Goal: Task Accomplishment & Management: Complete application form

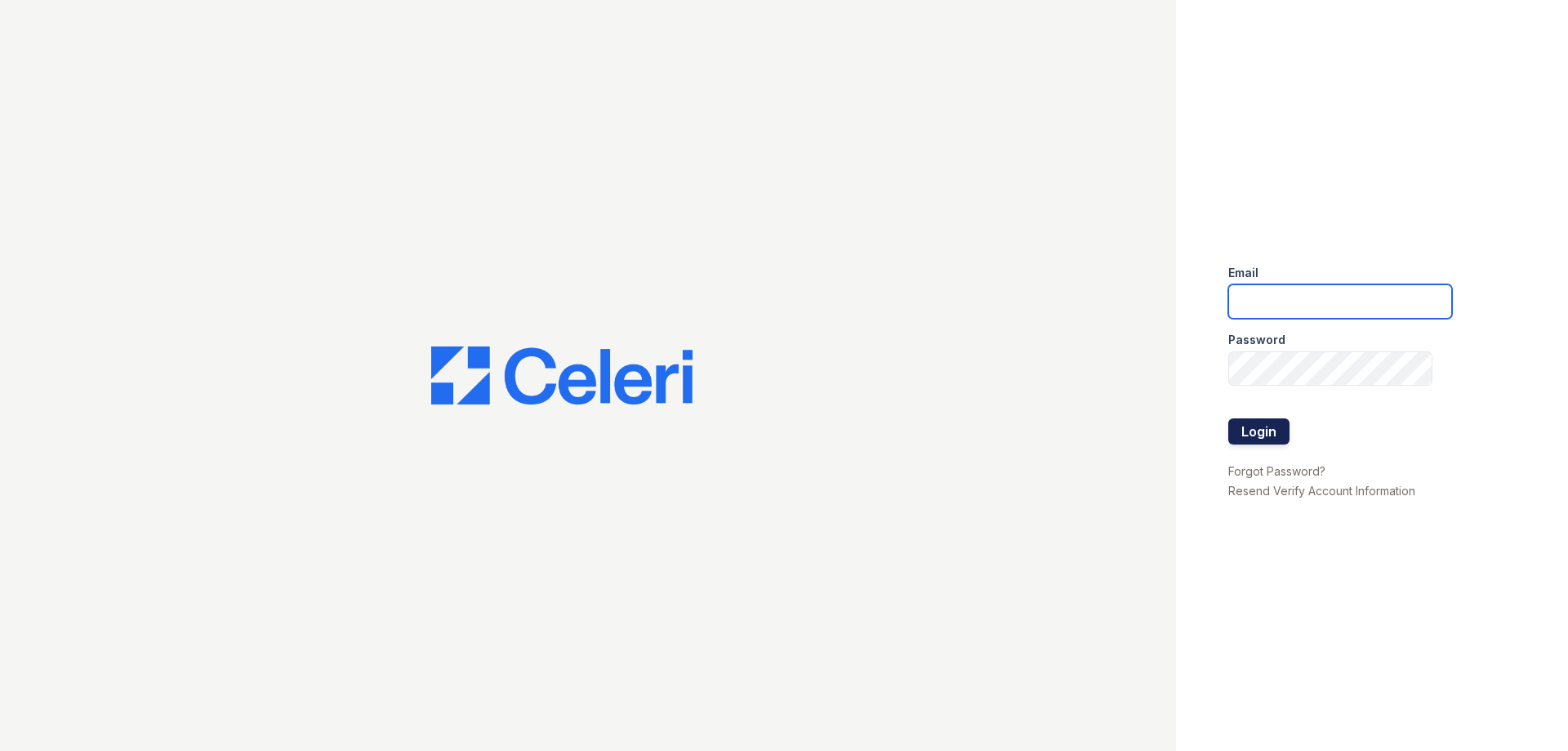
type input "[PERSON_NAME][EMAIL_ADDRESS][DOMAIN_NAME]"
click at [1265, 438] on button "Login" at bounding box center [1259, 432] width 61 height 26
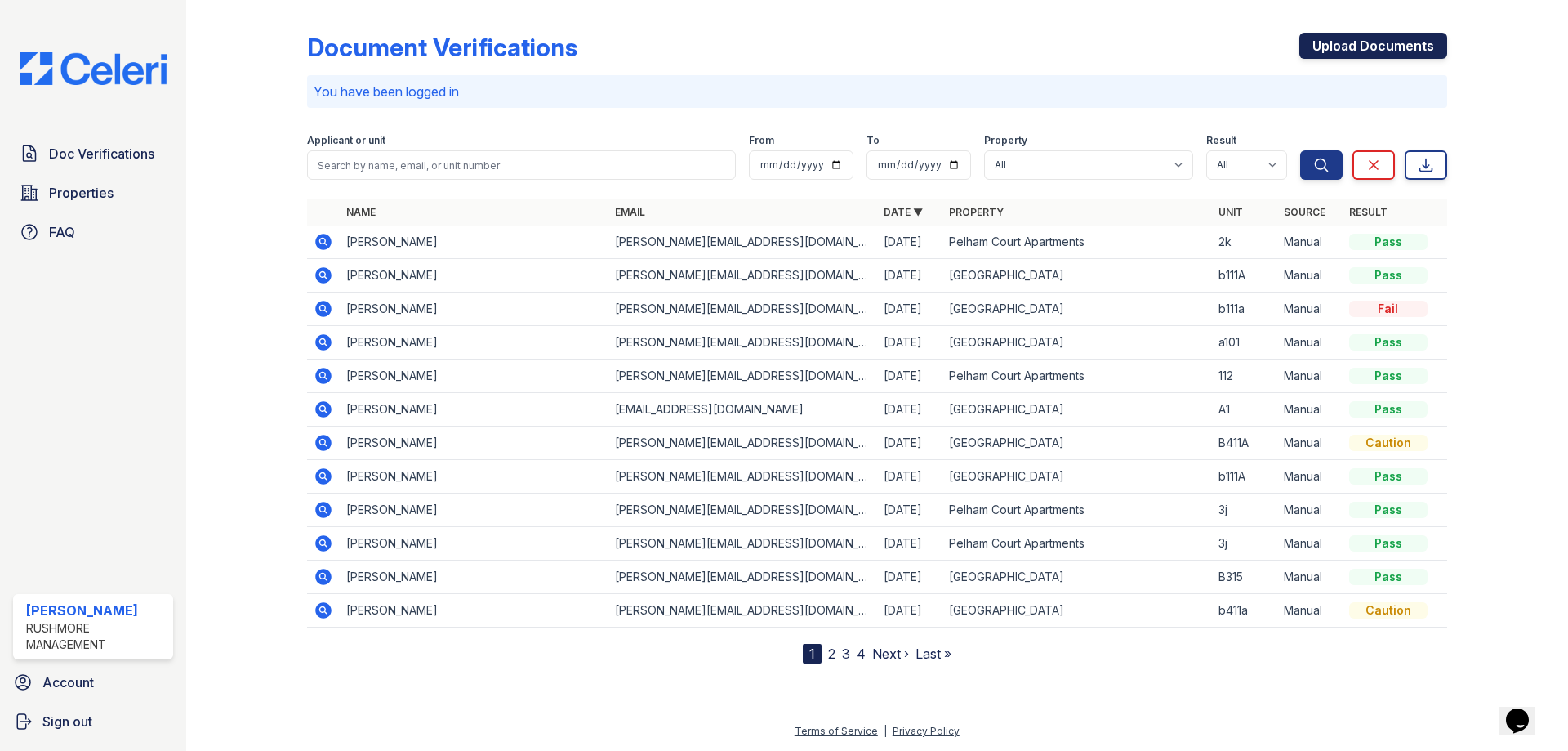
click at [1420, 39] on link "Upload Documents" at bounding box center [1374, 45] width 148 height 26
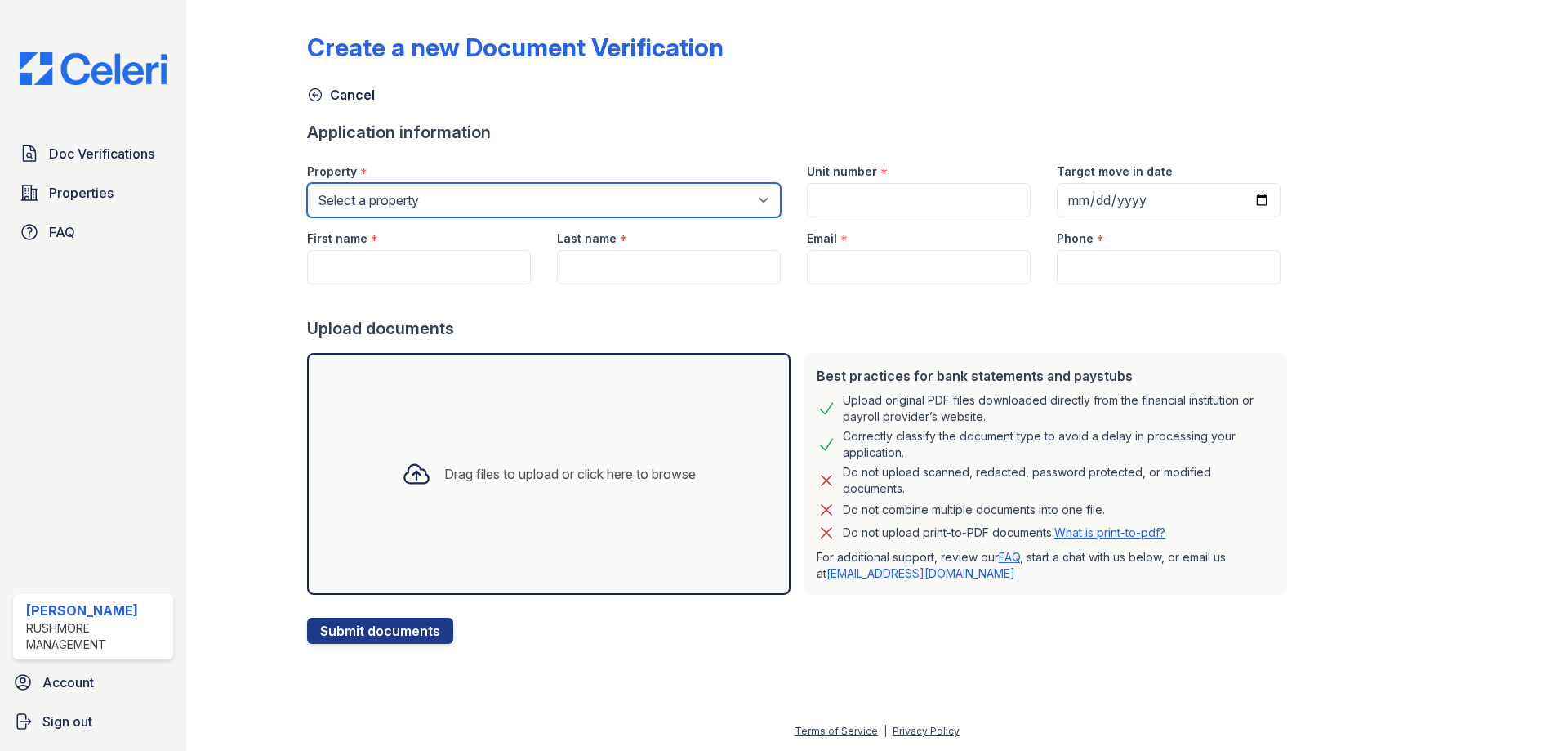
click at [518, 213] on select "Select a property [GEOGRAPHIC_DATA] [GEOGRAPHIC_DATA]" at bounding box center [544, 200] width 474 height 34
select select "609"
click at [307, 183] on select "Select a property [GEOGRAPHIC_DATA] [GEOGRAPHIC_DATA]" at bounding box center [544, 200] width 474 height 34
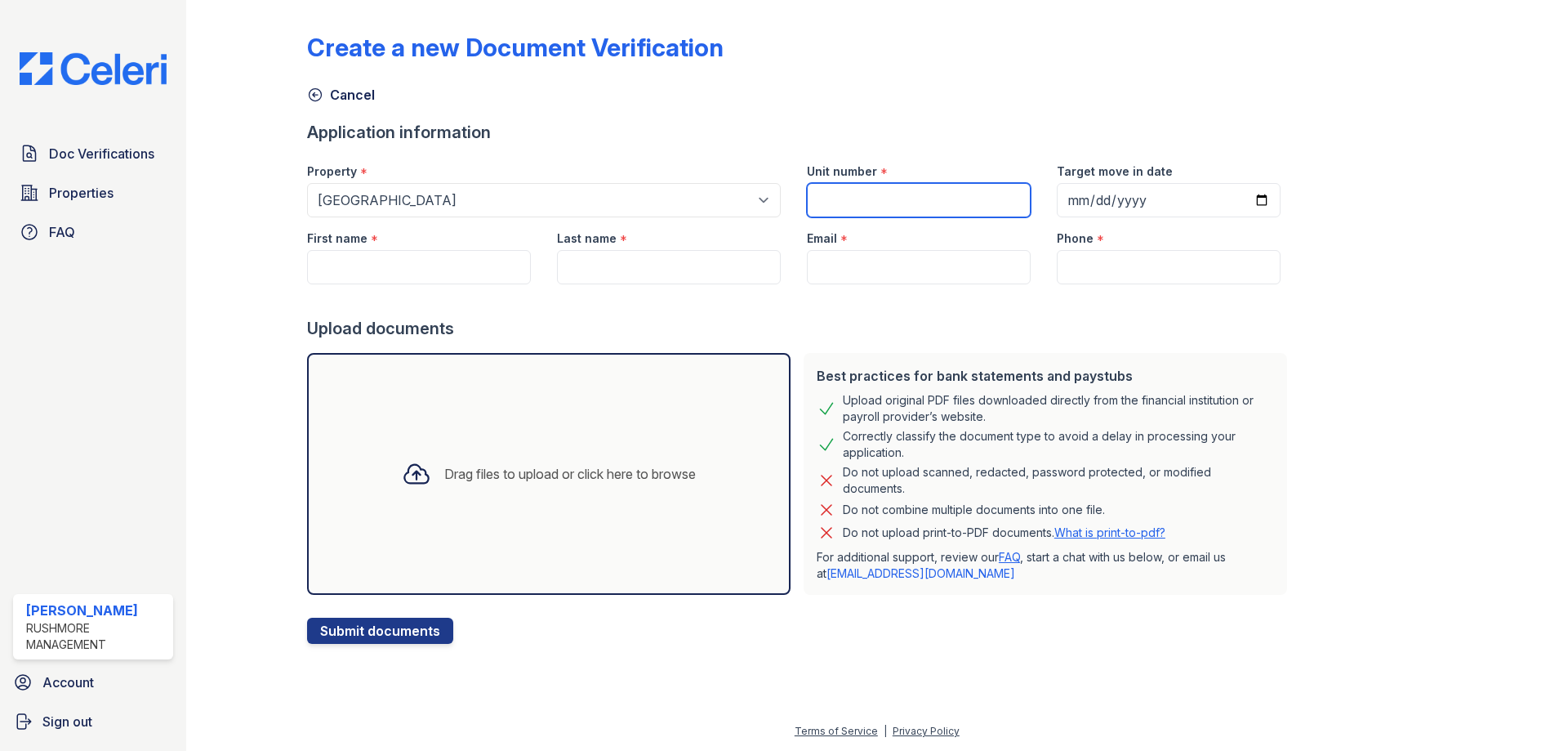
click at [890, 196] on input "Unit number" at bounding box center [919, 200] width 224 height 34
type input "B411A"
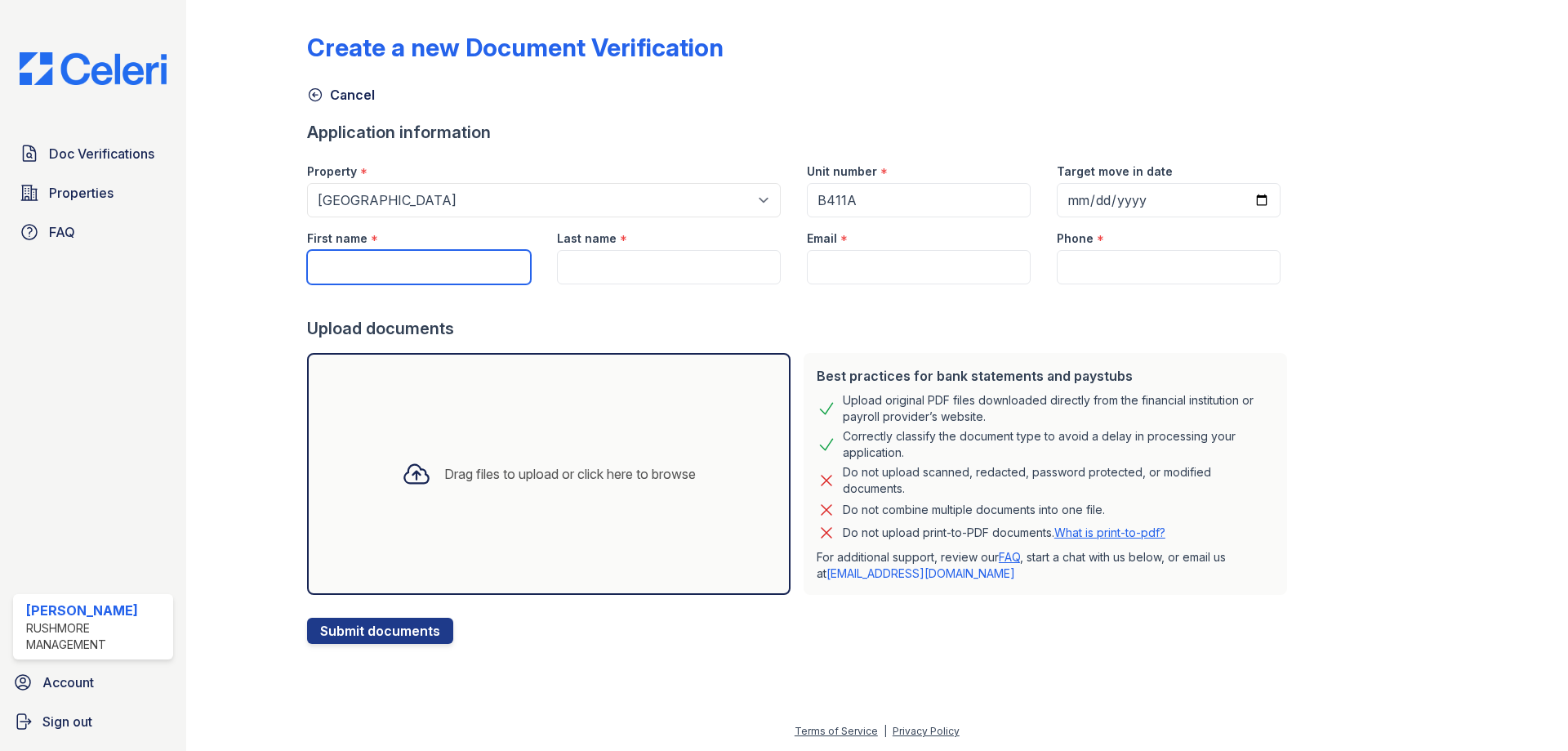
click at [455, 269] on input "First name" at bounding box center [419, 267] width 224 height 34
click at [630, 413] on div "Drag files to upload or click here to browse" at bounding box center [549, 473] width 483 height 242
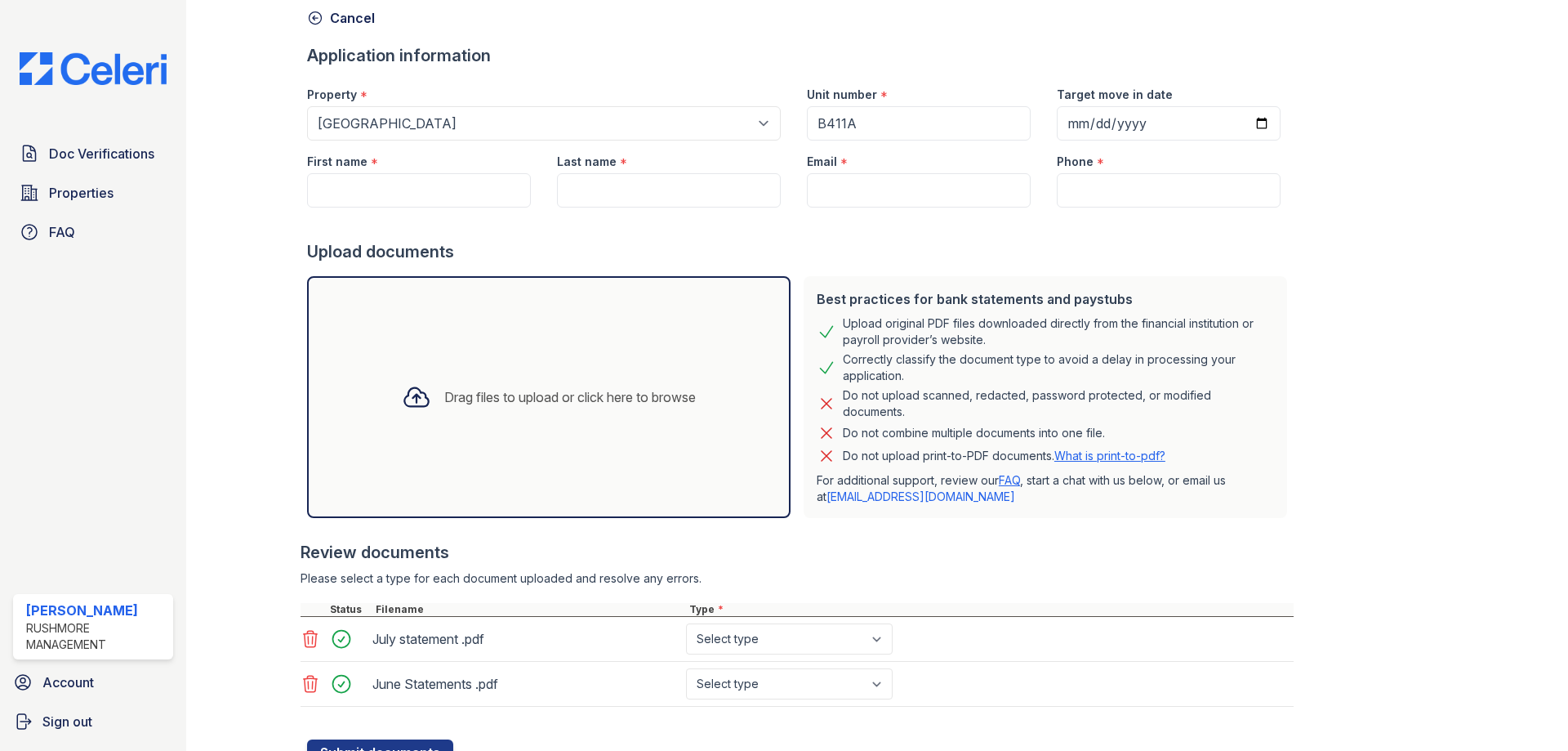
scroll to position [137, 0]
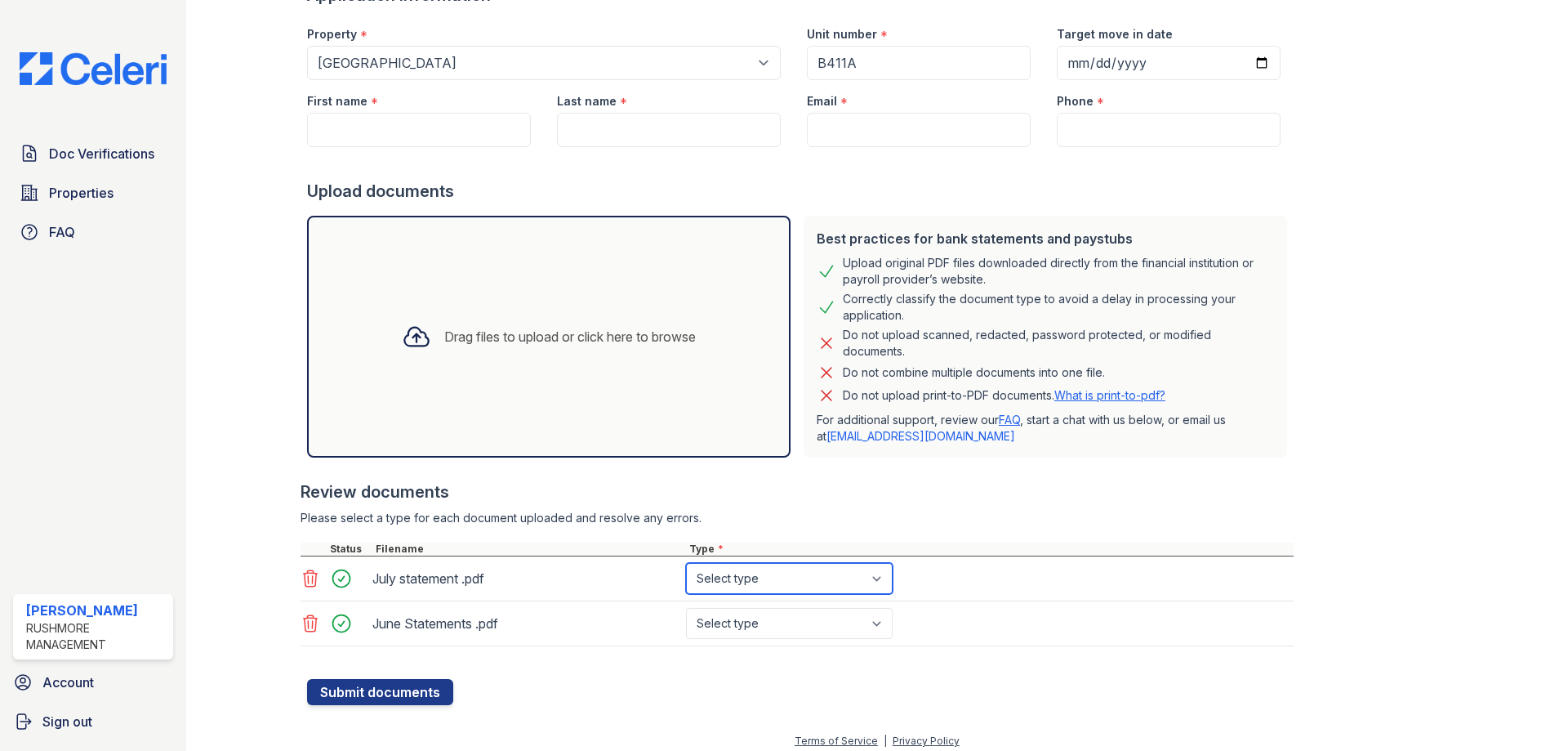
click at [750, 586] on select "Select type Paystub Bank Statement Offer Letter Tax Documents Benefit Award Let…" at bounding box center [789, 579] width 206 height 31
select select "bank_statement"
click at [686, 563] on select "Select type Paystub Bank Statement Offer Letter Tax Documents Benefit Award Let…" at bounding box center [789, 579] width 206 height 31
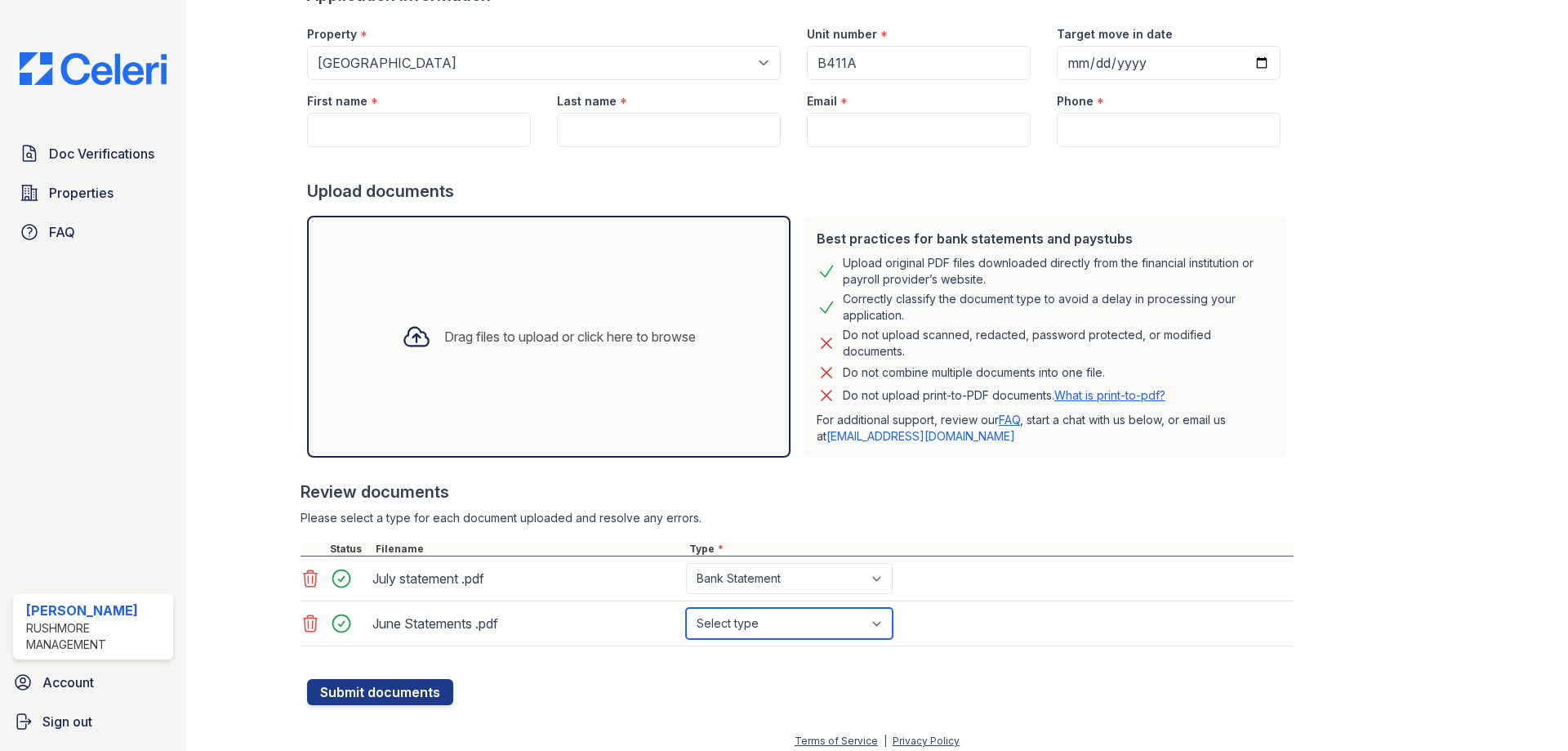
click at [758, 618] on select "Select type Paystub Bank Statement Offer Letter Tax Documents Benefit Award Let…" at bounding box center [789, 623] width 206 height 31
select select "bank_statement"
click at [686, 607] on select "Select type Paystub Bank Statement Offer Letter Tax Documents Benefit Award Let…" at bounding box center [789, 623] width 206 height 31
click at [620, 349] on div "Drag files to upload or click here to browse" at bounding box center [549, 336] width 320 height 56
click at [601, 304] on div "Drag files to upload or click here to browse" at bounding box center [549, 336] width 483 height 242
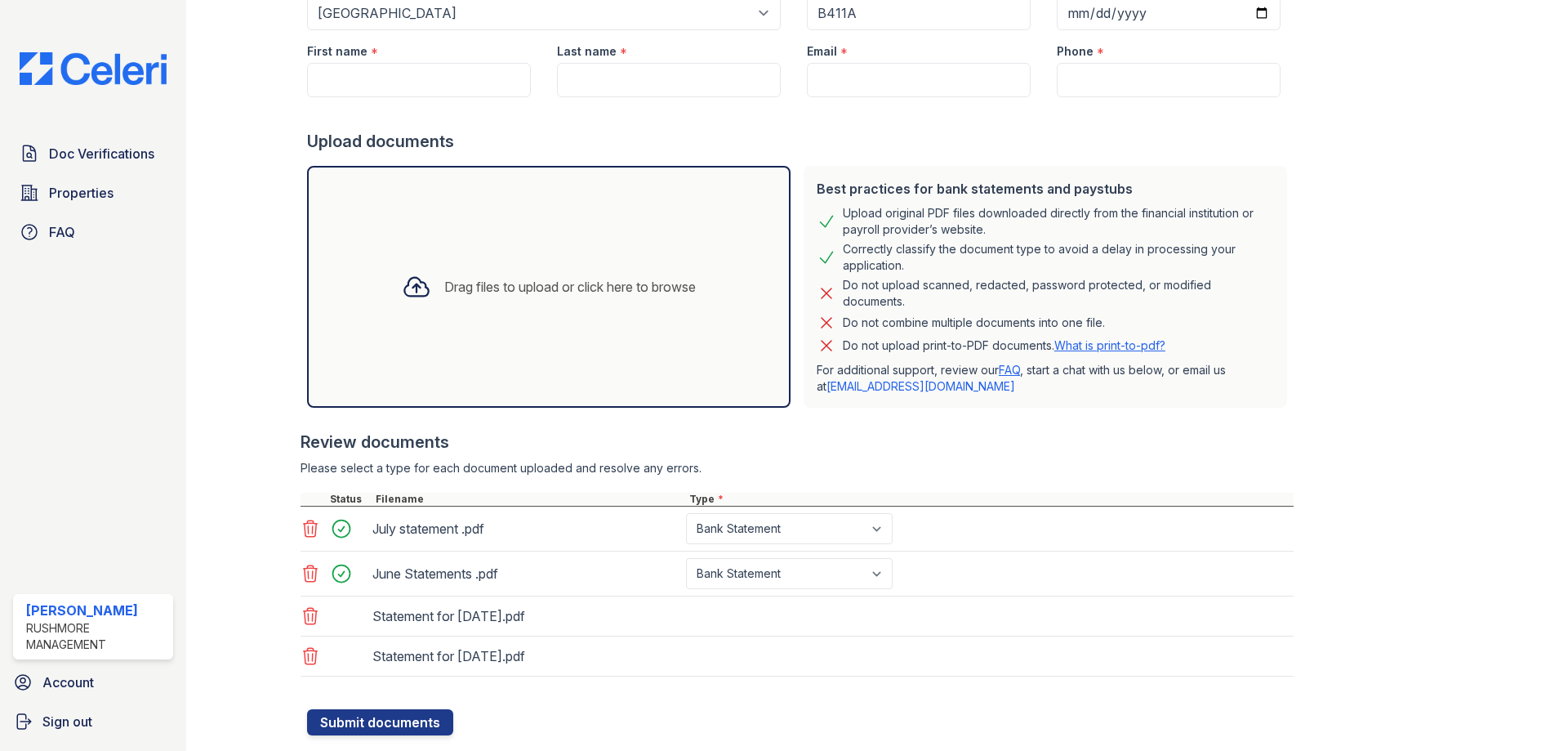
scroll to position [227, 0]
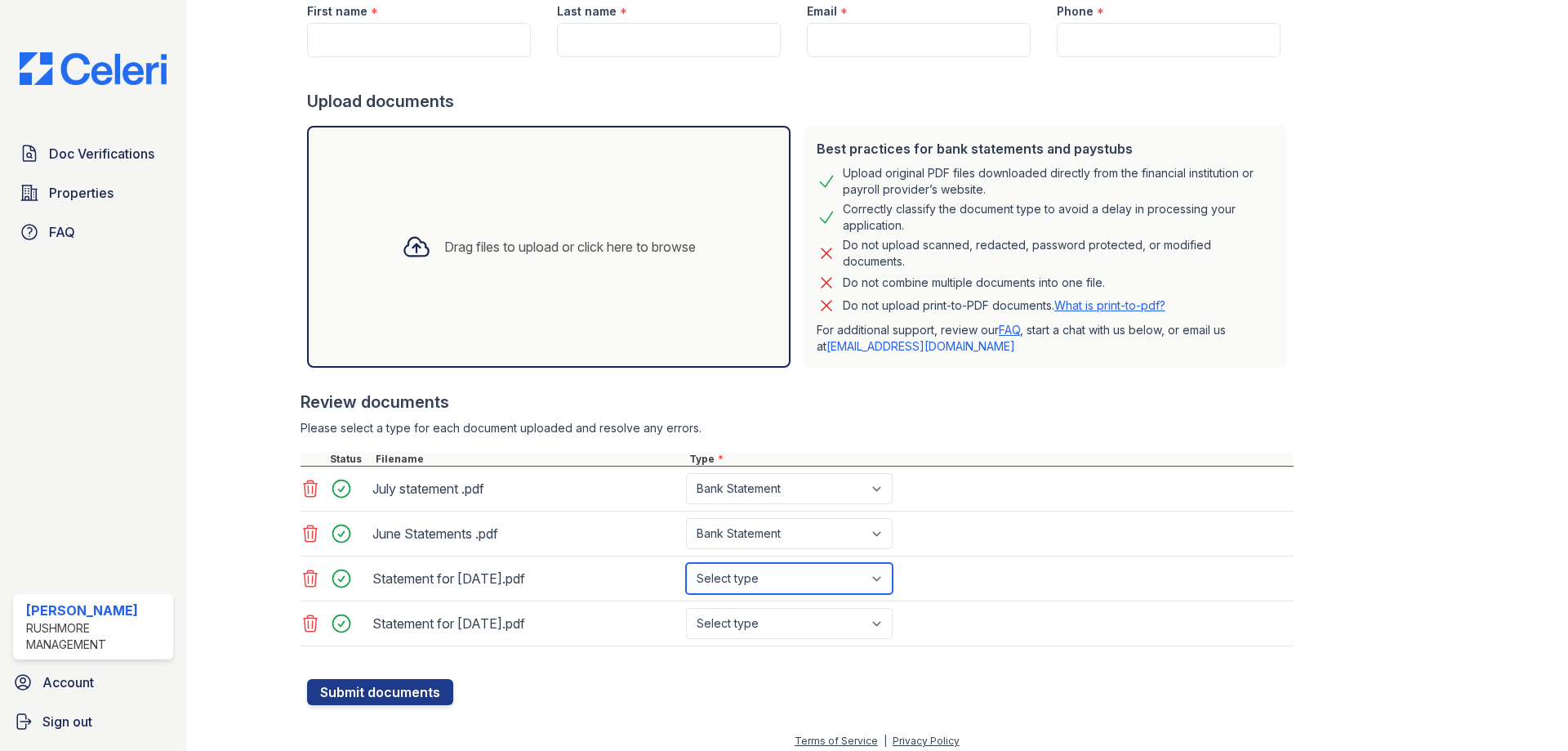
click at [797, 585] on select "Select type Paystub Bank Statement Offer Letter Tax Documents Benefit Award Let…" at bounding box center [789, 579] width 206 height 31
select select "paystub"
click at [686, 563] on select "Select type Paystub Bank Statement Offer Letter Tax Documents Benefit Award Let…" at bounding box center [789, 579] width 206 height 31
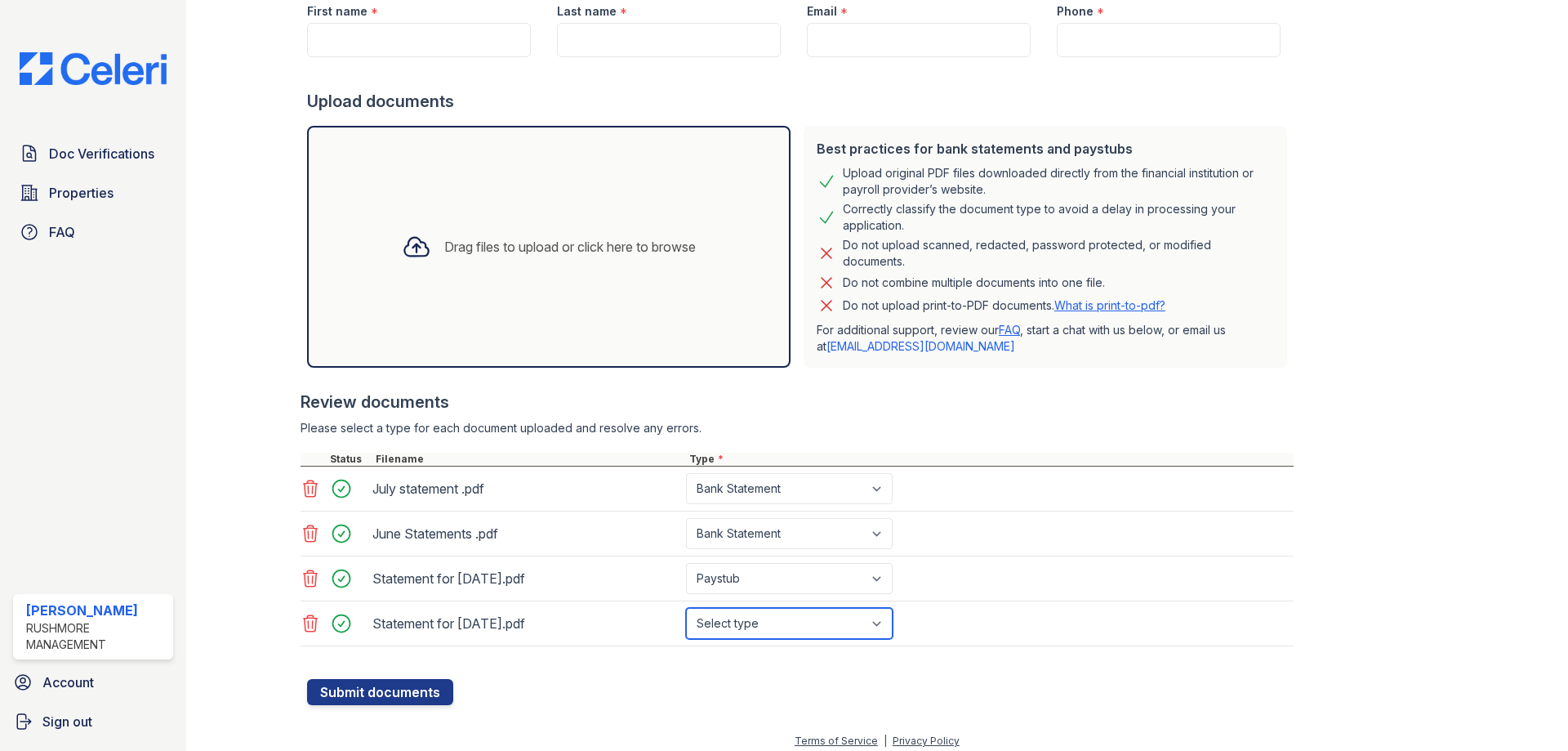
click at [779, 617] on select "Select type Paystub Bank Statement Offer Letter Tax Documents Benefit Award Let…" at bounding box center [789, 623] width 206 height 31
select select "paystub"
click at [686, 607] on select "Select type Paystub Bank Statement Offer Letter Tax Documents Benefit Award Let…" at bounding box center [789, 623] width 206 height 31
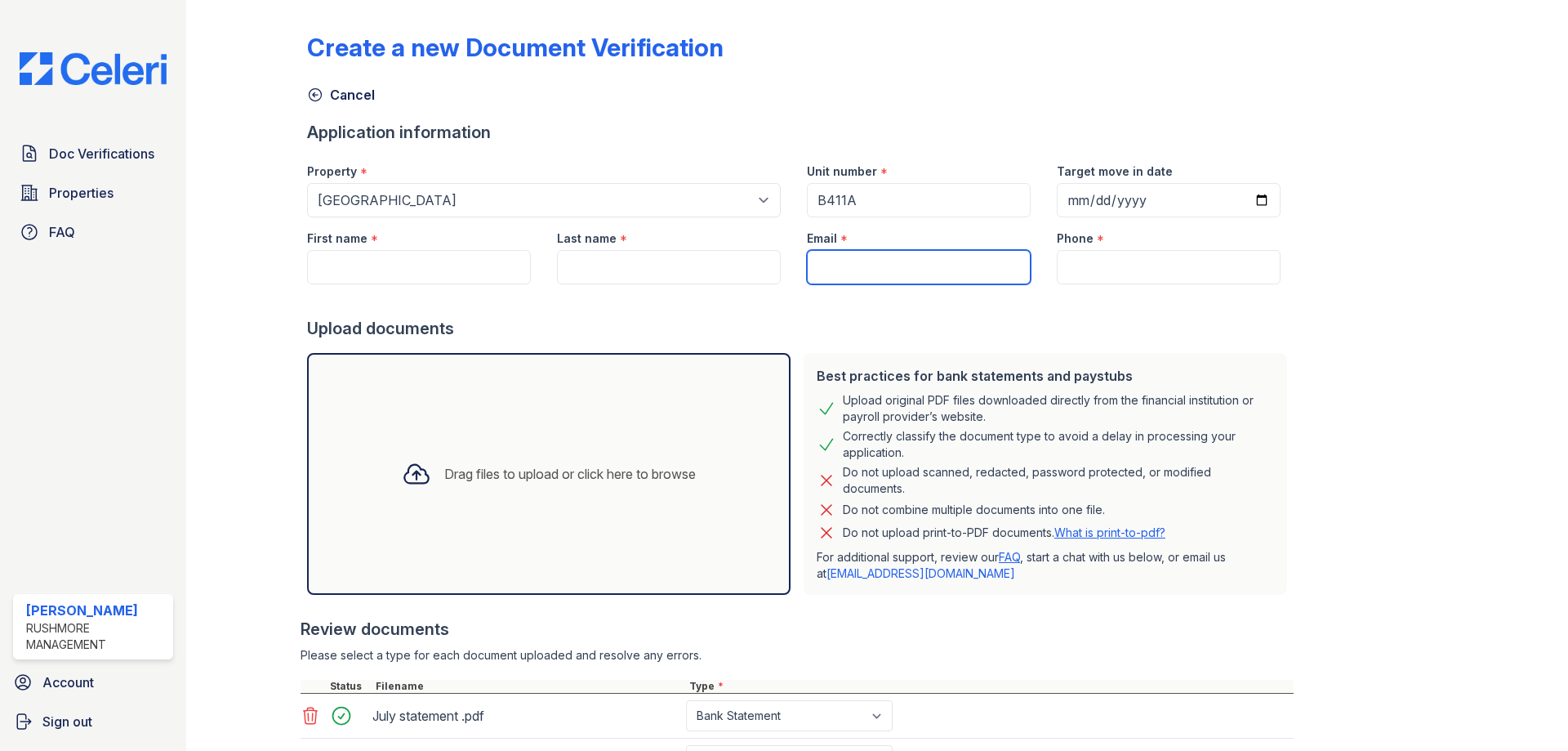
click at [902, 261] on input "Email" at bounding box center [919, 267] width 224 height 34
type input "[PERSON_NAME][EMAIL_ADDRESS][DOMAIN_NAME]"
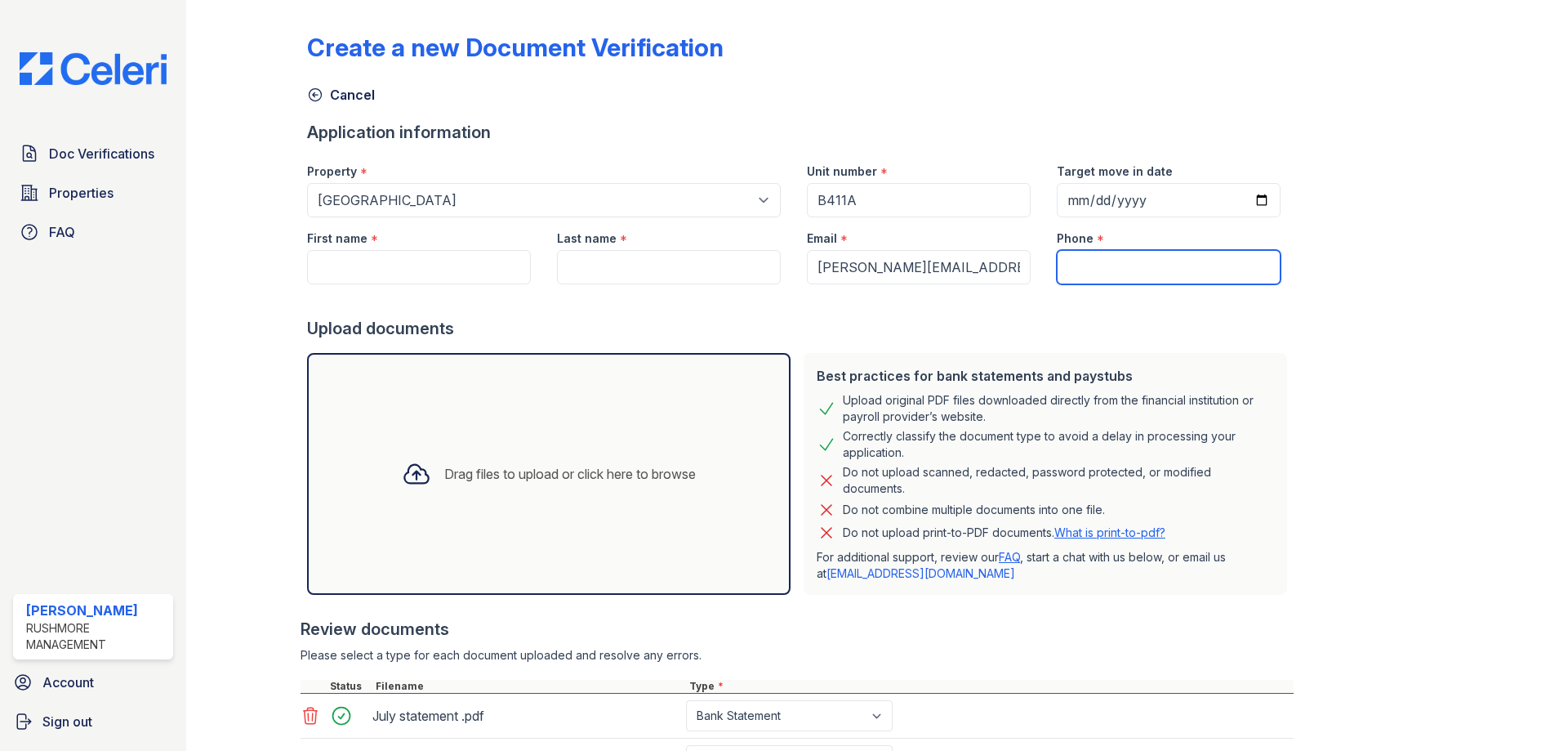
click at [1097, 271] on input "Phone" at bounding box center [1169, 267] width 224 height 34
type input "2154388060"
click at [385, 260] on input "First name" at bounding box center [419, 267] width 224 height 34
paste input "[PERSON_NAME]"
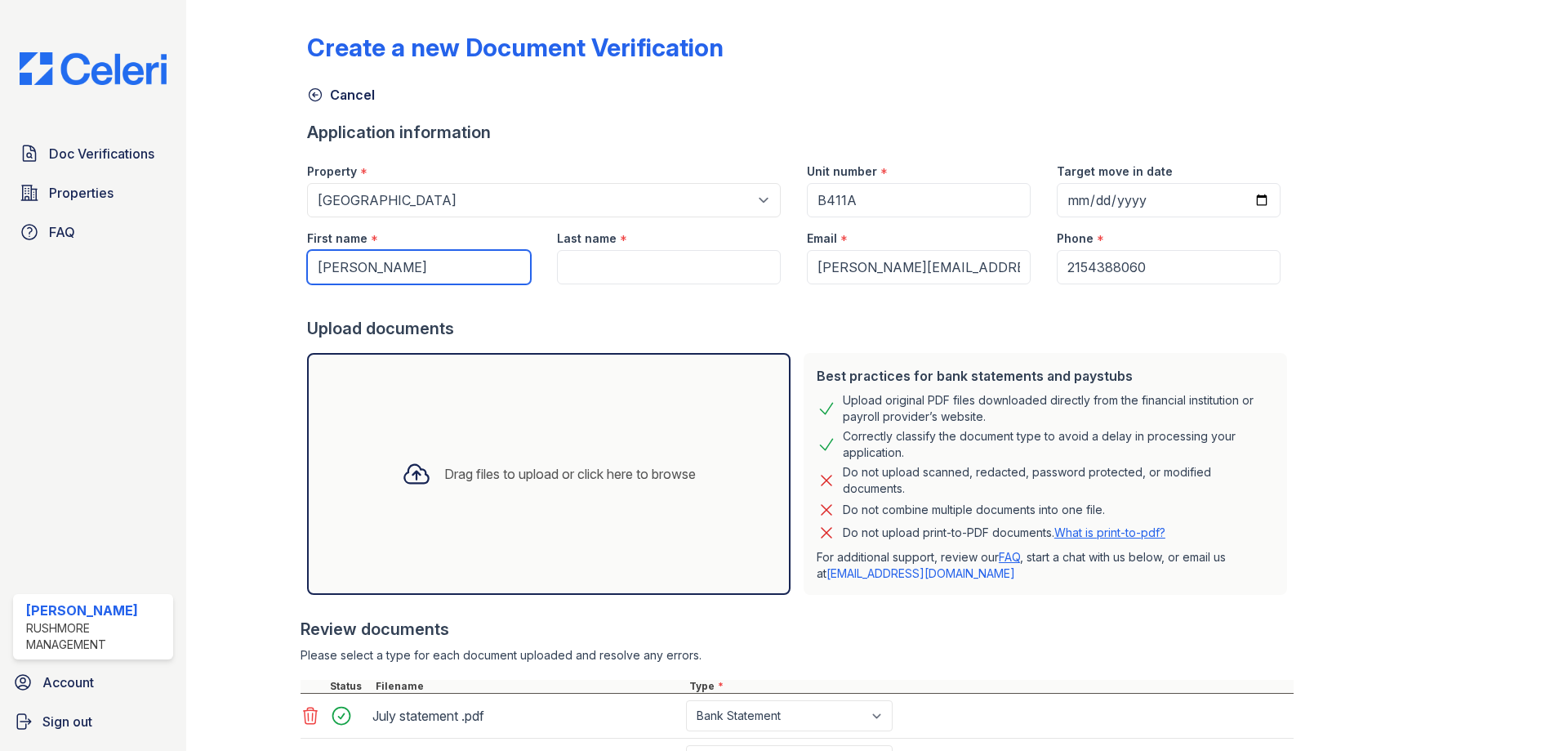
drag, startPoint x: 451, startPoint y: 269, endPoint x: 405, endPoint y: 273, distance: 46.2
click at [405, 273] on input "[PERSON_NAME]" at bounding box center [419, 267] width 224 height 34
type input "[PERSON_NAME]"
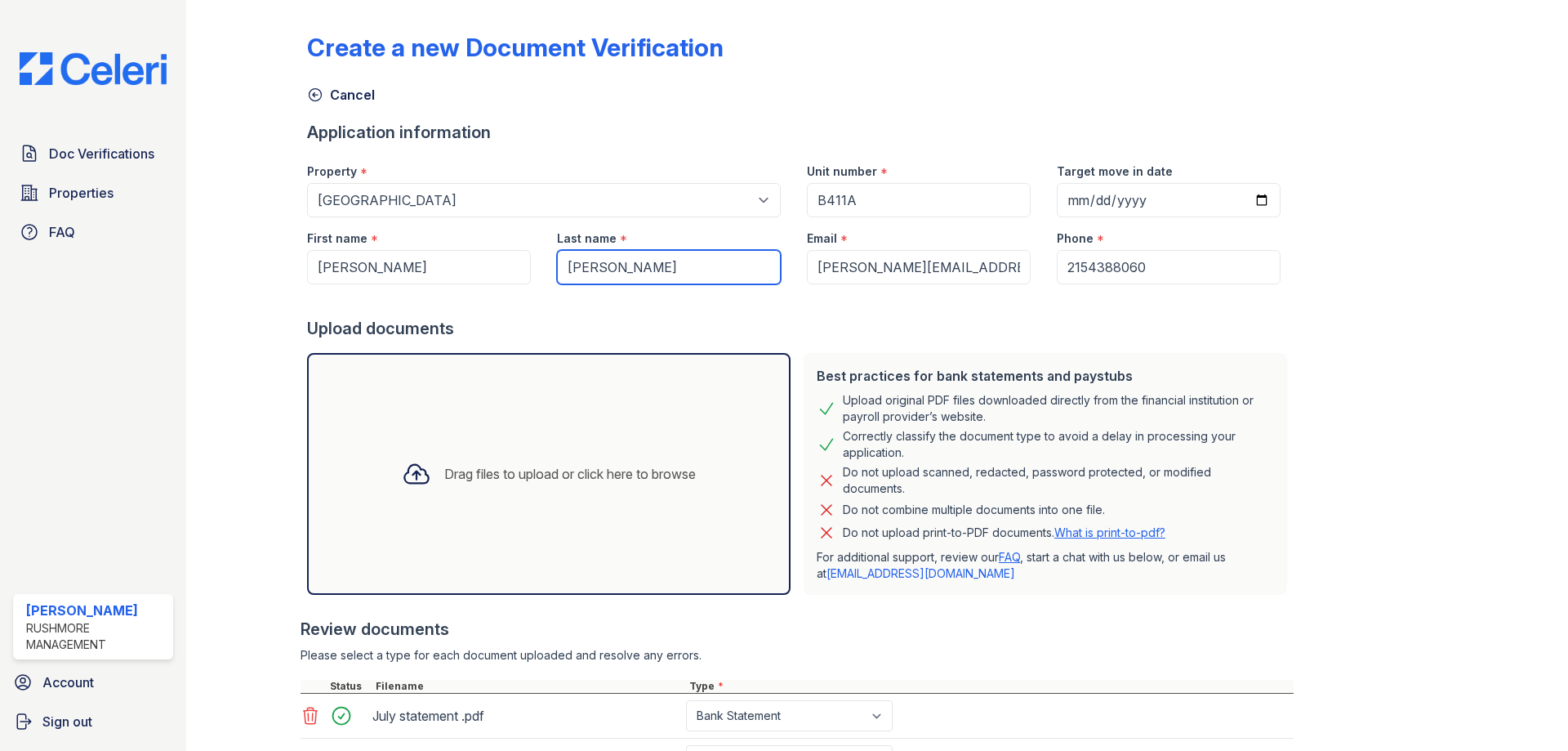
type input "[PERSON_NAME]"
click at [447, 269] on input "[PERSON_NAME]" at bounding box center [419, 267] width 224 height 34
drag, startPoint x: 415, startPoint y: 267, endPoint x: 352, endPoint y: 269, distance: 63.0
click at [352, 269] on input "[PERSON_NAME]" at bounding box center [419, 267] width 224 height 34
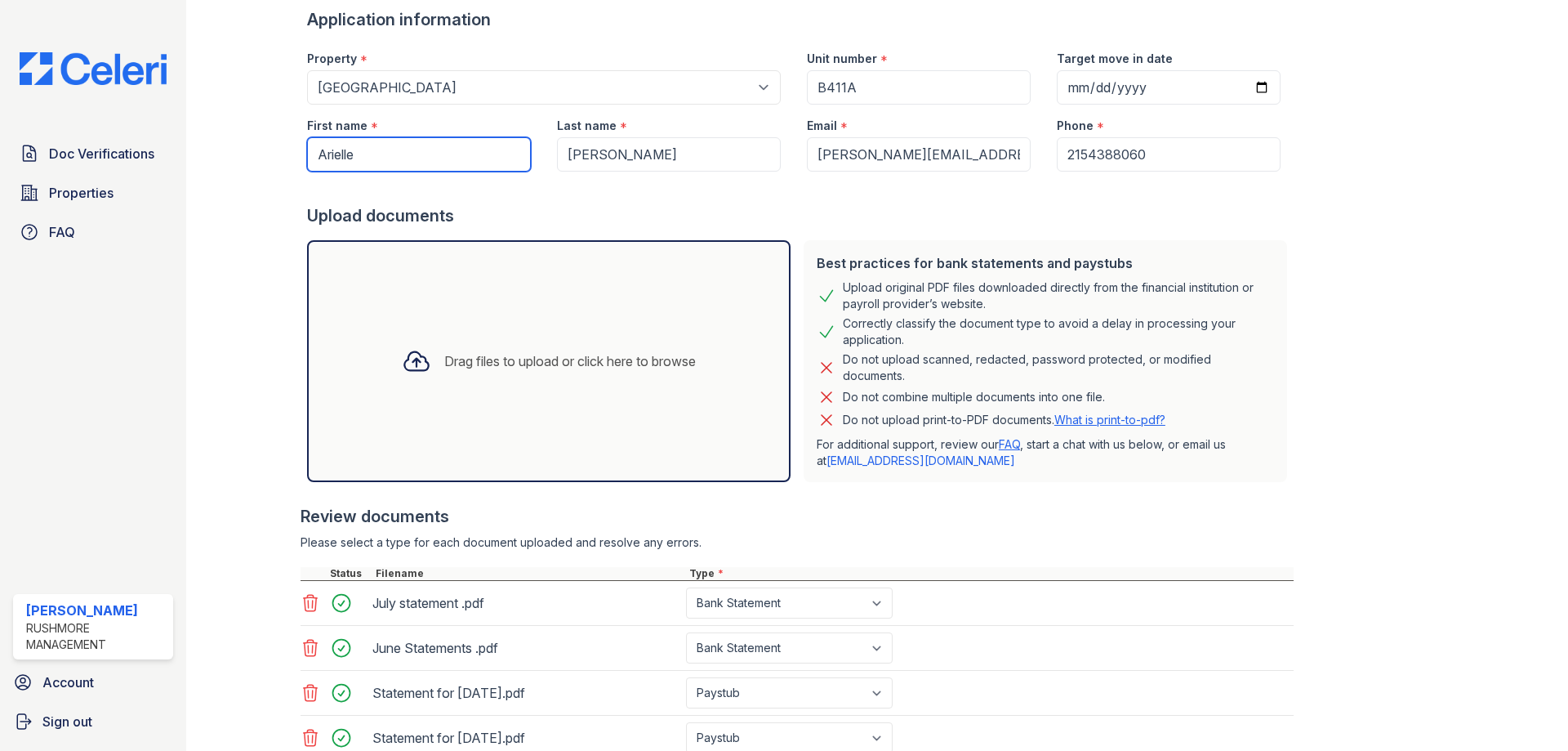
scroll to position [237, 0]
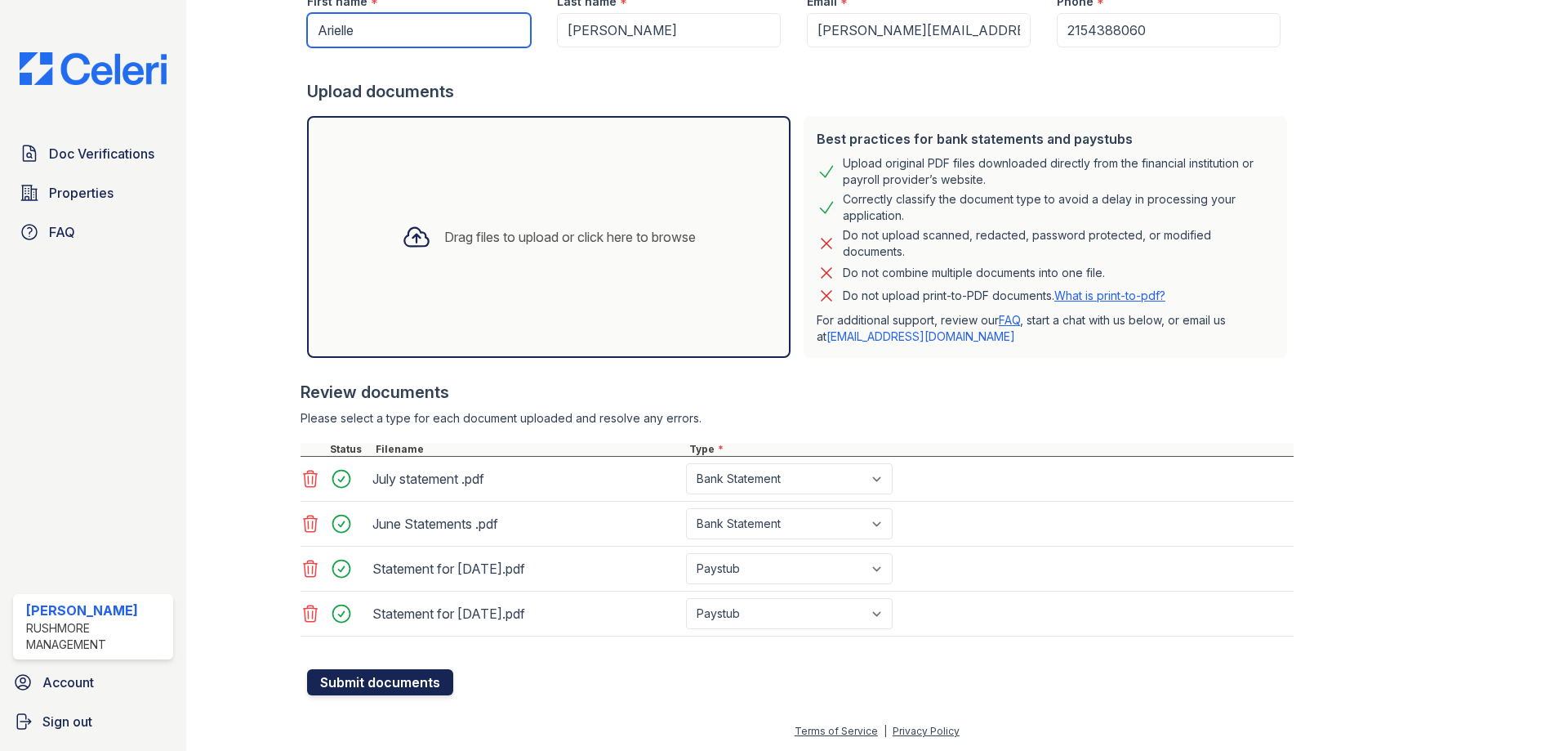
type input "Arielle"
click at [387, 692] on button "Submit documents" at bounding box center [380, 682] width 146 height 26
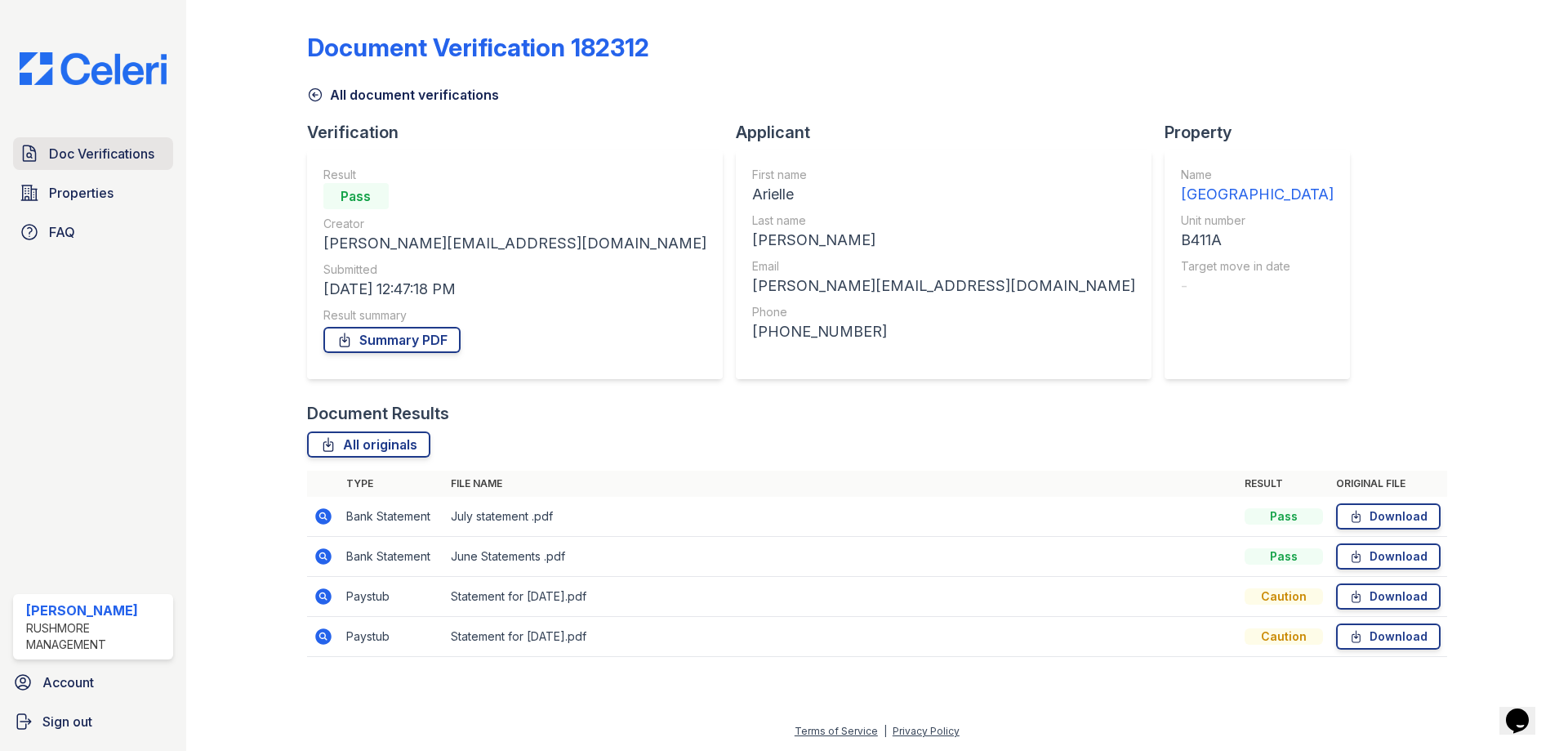
click at [91, 159] on span "Doc Verifications" at bounding box center [102, 153] width 106 height 19
